Goal: Information Seeking & Learning: Learn about a topic

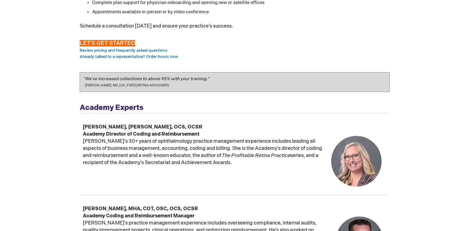
scroll to position [217, 0]
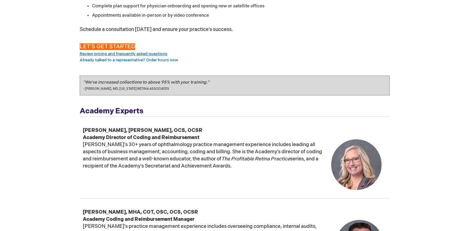
click at [142, 54] on link "Review pricing and frequently asked questions" at bounding box center [124, 53] width 88 height 5
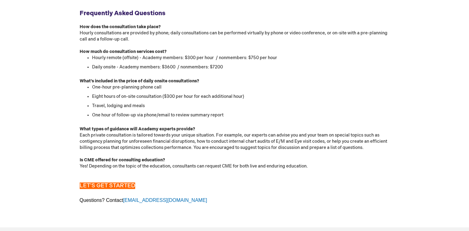
scroll to position [648, 0]
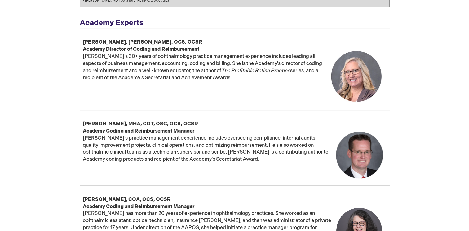
scroll to position [341, 0]
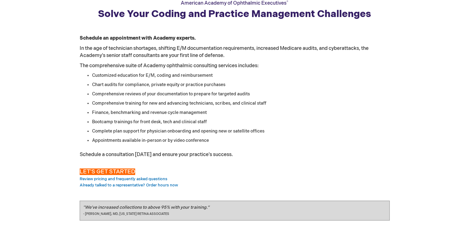
scroll to position [93, 0]
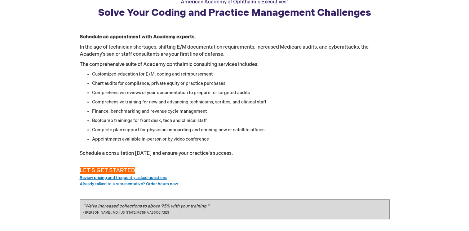
click at [152, 176] on link "Review pricing and frequently asked questions" at bounding box center [124, 177] width 88 height 5
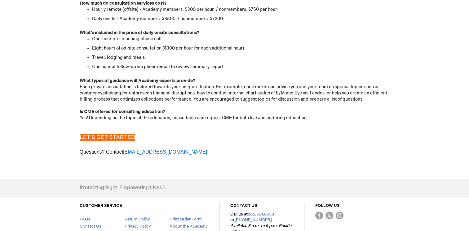
scroll to position [679, 0]
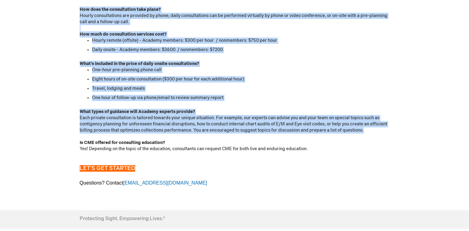
drag, startPoint x: 81, startPoint y: 7, endPoint x: 365, endPoint y: 132, distance: 310.3
copy div "Lor ipsu dol sitametconse adip elits? Doeius temporincidid utl etdolore ma aliq…"
click at [204, 50] on li "Daily onsite - Academy members: $3600 / nonmembers: $7200" at bounding box center [241, 50] width 298 height 6
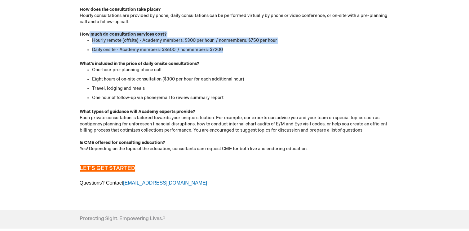
drag, startPoint x: 224, startPoint y: 50, endPoint x: 87, endPoint y: 35, distance: 137.5
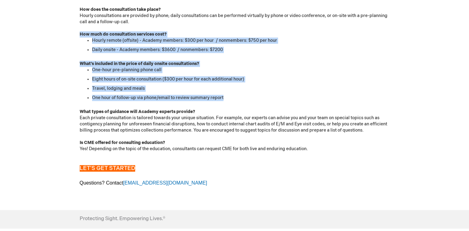
drag, startPoint x: 226, startPoint y: 98, endPoint x: 80, endPoint y: 33, distance: 160.3
copy div "How much do consultation services cost? Hourly remote (offsite) - Academy membe…"
